Goal: Download file/media

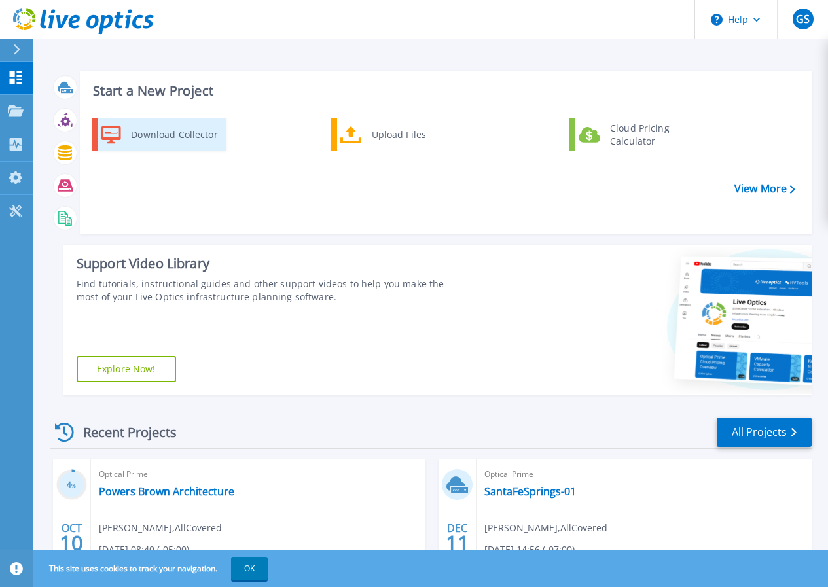
click at [180, 142] on div "Download Collector" at bounding box center [173, 135] width 99 height 26
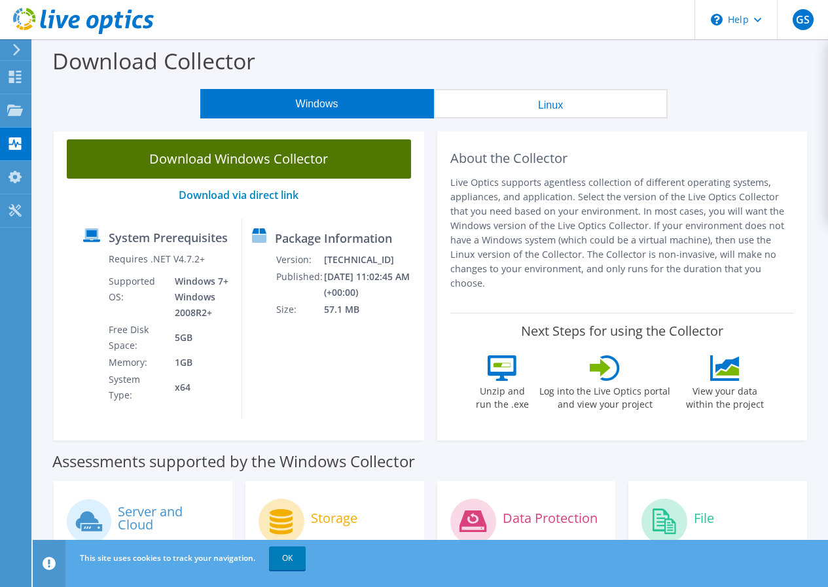
click at [333, 169] on link "Download Windows Collector" at bounding box center [239, 158] width 344 height 39
